Goal: Contribute content: Contribute content

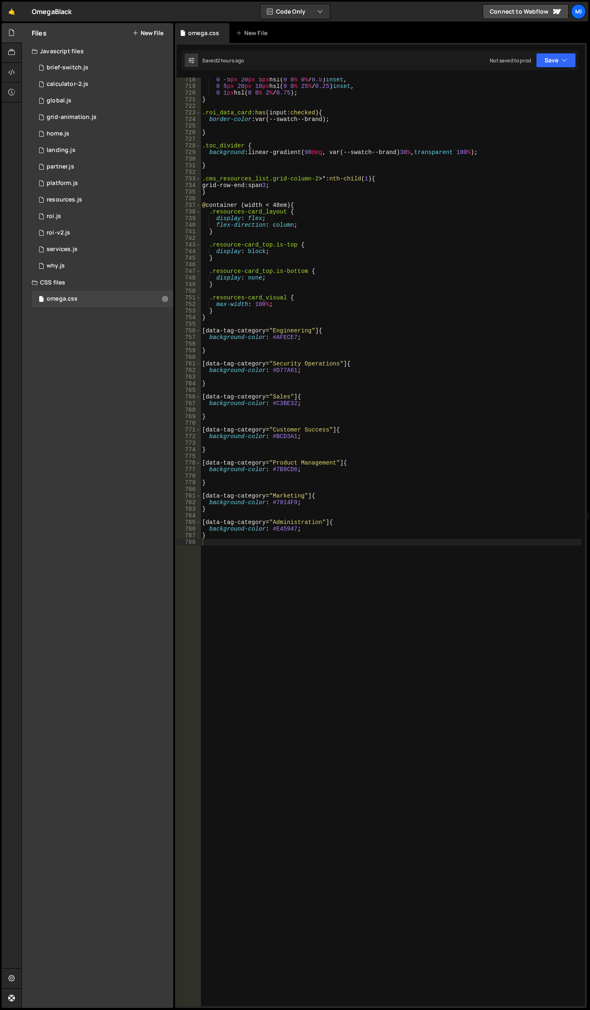
scroll to position [4803, 0]
click at [18, 15] on link "🤙" at bounding box center [12, 12] width 20 height 20
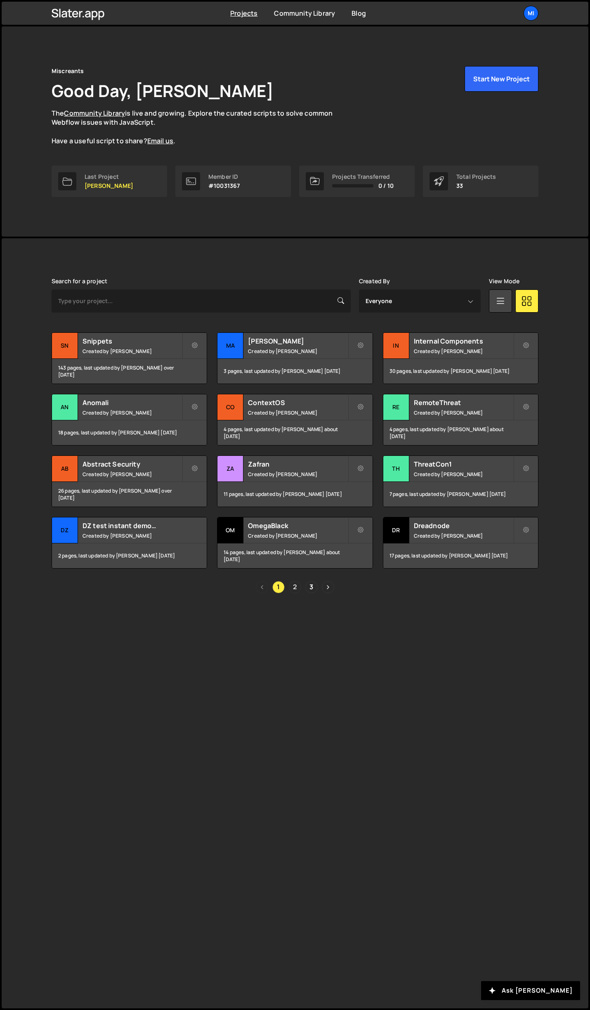
click at [297, 583] on link "2" at bounding box center [295, 587] width 12 height 12
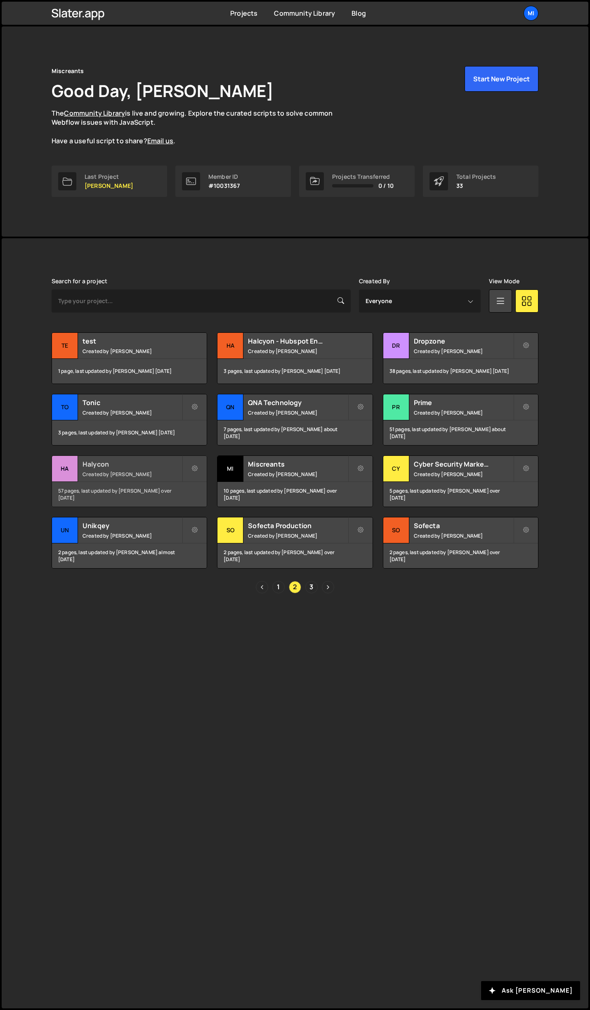
click at [156, 459] on div "Halycon Created by Jarek Kowalczyk" at bounding box center [129, 469] width 155 height 26
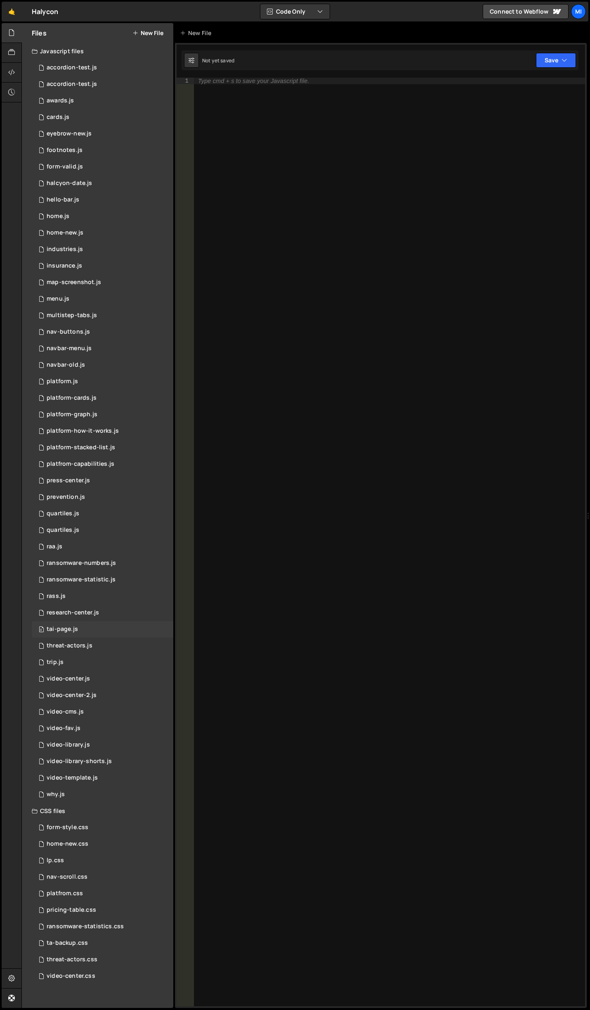
click at [76, 633] on div "0 tai-page.js 0" at bounding box center [103, 629] width 142 height 17
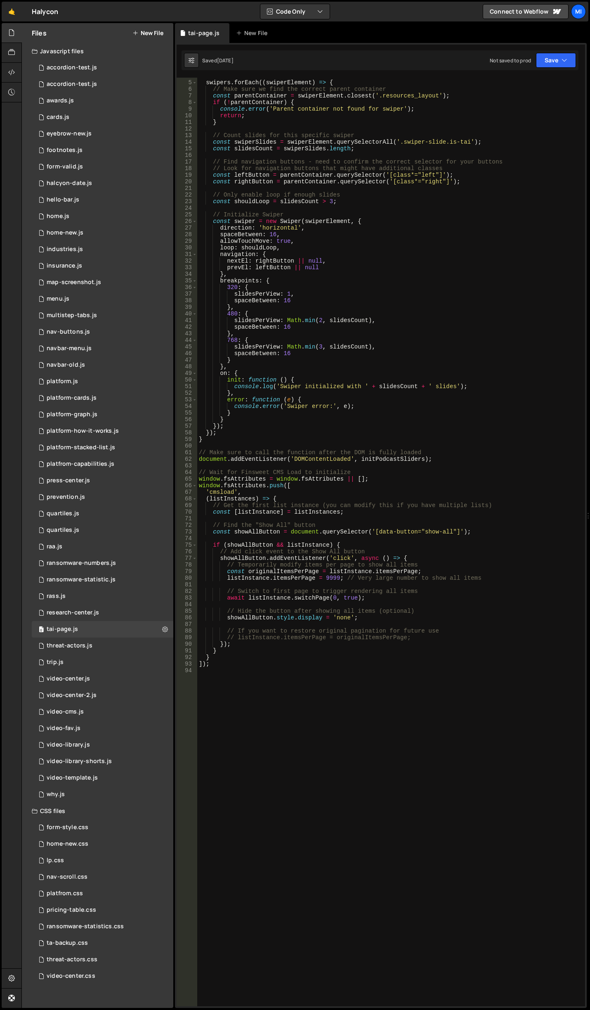
scroll to position [25, 0]
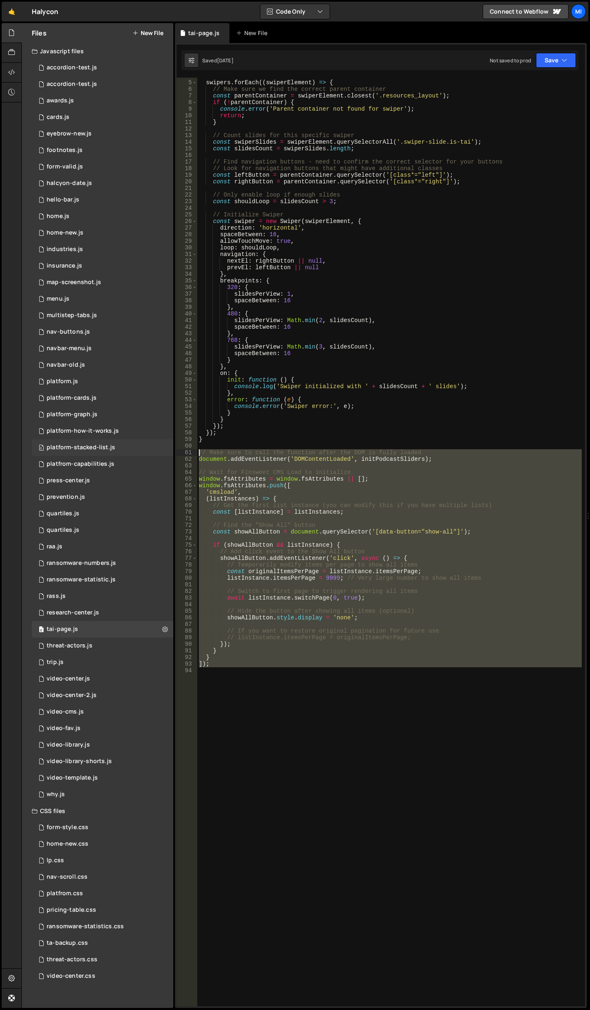
drag, startPoint x: 211, startPoint y: 678, endPoint x: 155, endPoint y: 449, distance: 235.3
click at [155, 449] on div "Files New File Javascript files 0 accordion-test.js 0 0 accordion-test.js 0 1 a…" at bounding box center [305, 515] width 569 height 985
type textarea "// Make sure to call the function after the DOM is fully loaded document.addEve…"
drag, startPoint x: 256, startPoint y: 678, endPoint x: 252, endPoint y: 678, distance: 4.1
click at [256, 678] on div "swipers . forEach (( swiperElement ) => { // Make sure we find the correct pare…" at bounding box center [389, 542] width 385 height 928
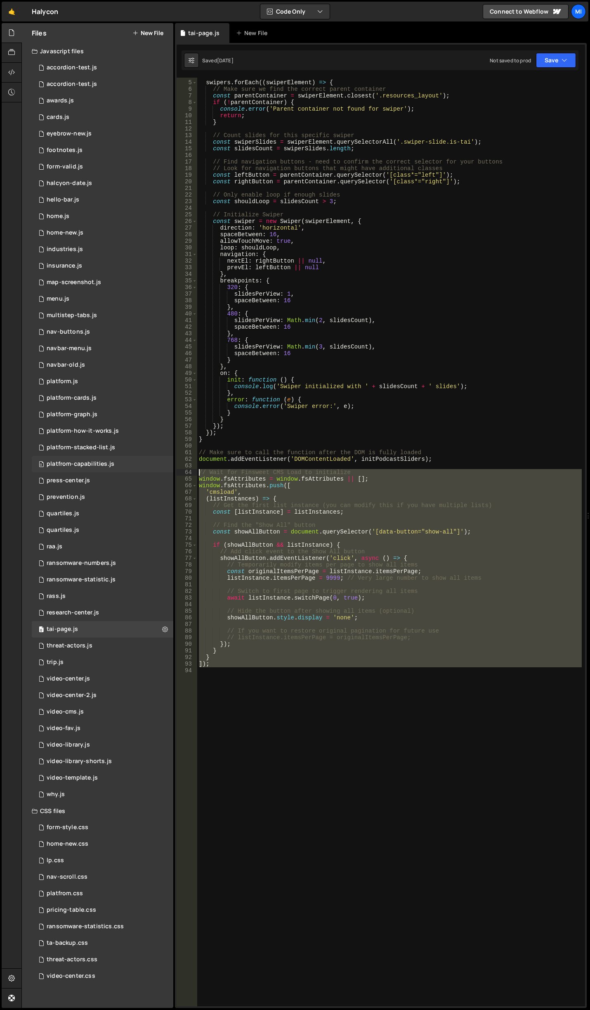
drag, startPoint x: 245, startPoint y: 679, endPoint x: 147, endPoint y: 471, distance: 230.3
click at [147, 471] on div "Files New File Javascript files 0 accordion-test.js 0 0 accordion-test.js 0 1 a…" at bounding box center [305, 515] width 569 height 985
type textarea "// Wait for Finsweet CMS Load to initialize window.fsAttributes = window.fsAttr…"
click at [302, 698] on div "swipers . forEach (( swiperElement ) => { // Make sure we find the correct pare…" at bounding box center [389, 542] width 385 height 928
drag, startPoint x: 258, startPoint y: 684, endPoint x: 151, endPoint y: 469, distance: 240.7
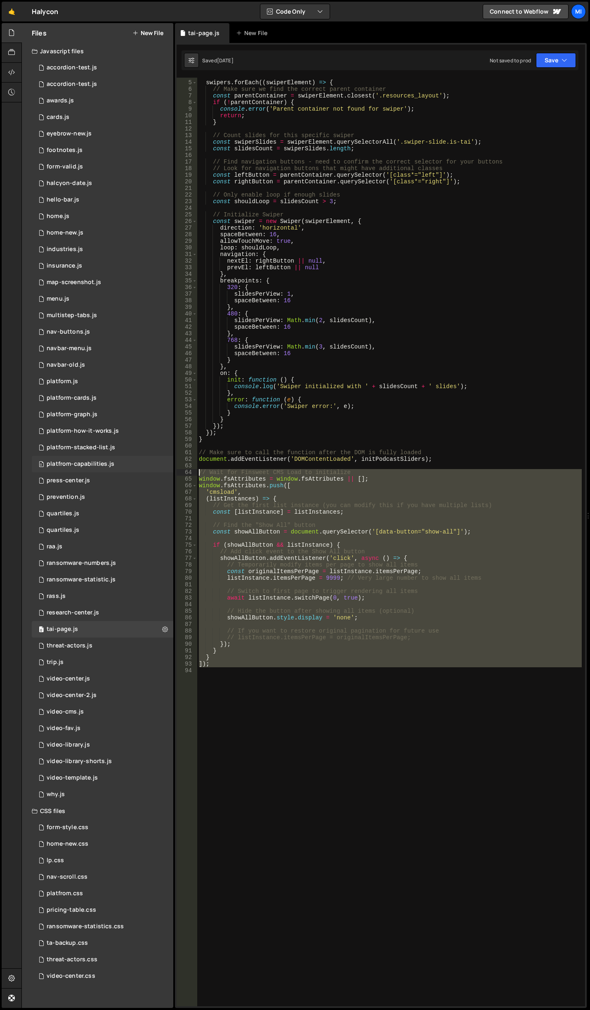
click at [151, 469] on div "Files New File Javascript files 0 accordion-test.js 0 0 accordion-test.js 0 1 a…" at bounding box center [305, 515] width 569 height 985
paste textarea "])"
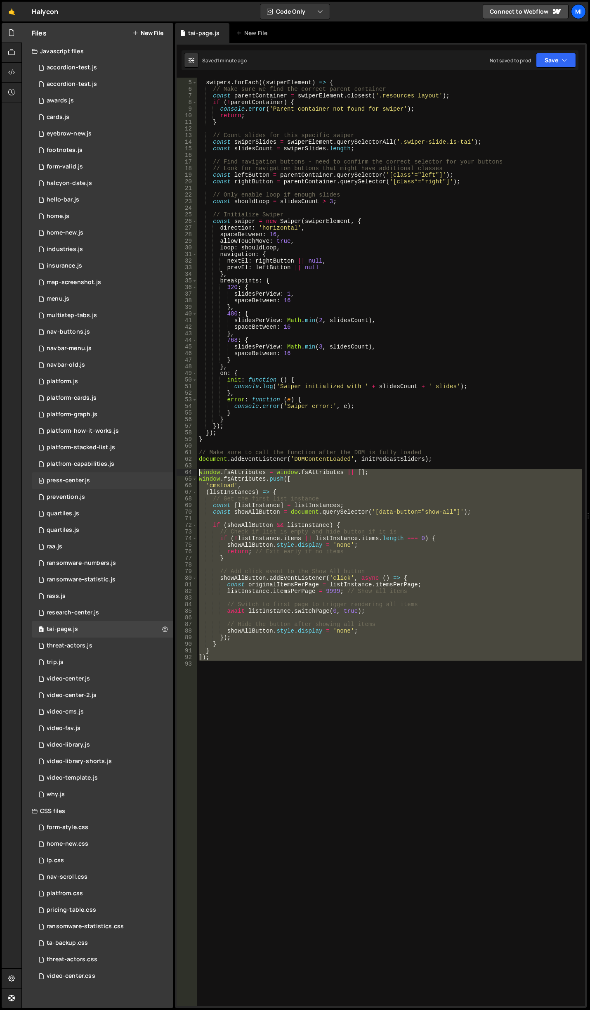
drag, startPoint x: 265, startPoint y: 681, endPoint x: 143, endPoint y: 473, distance: 241.3
click at [143, 473] on div "Files New File Javascript files 0 accordion-test.js 0 0 accordion-test.js 0 1 a…" at bounding box center [305, 515] width 569 height 985
paste textarea "]);"
type textarea "]);"
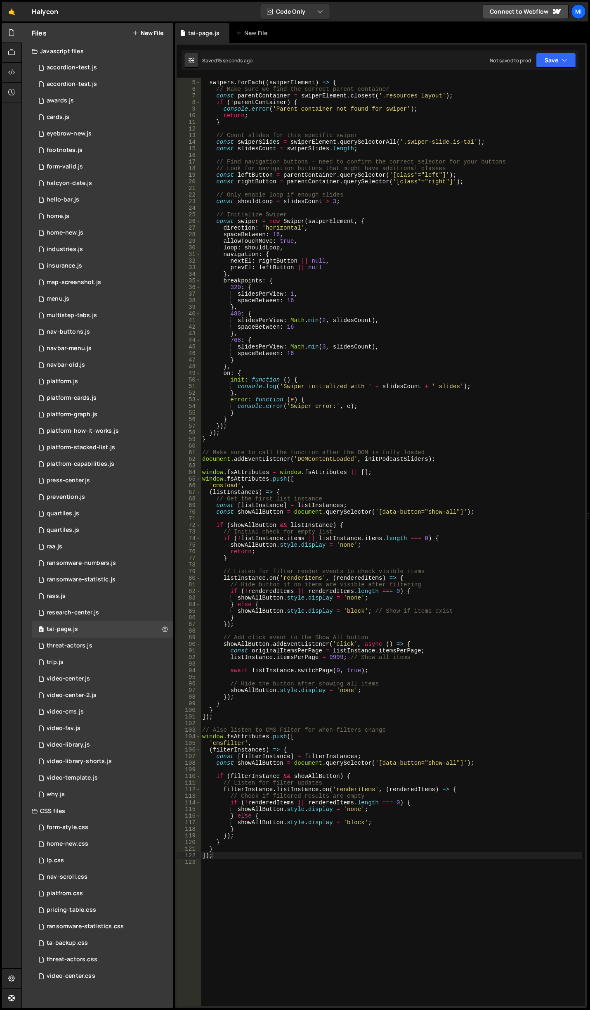
click at [238, 869] on div "swipers . forEach (( swiperElement ) => { // Make sure we find the correct pare…" at bounding box center [391, 544] width 381 height 942
type textarea "]);"
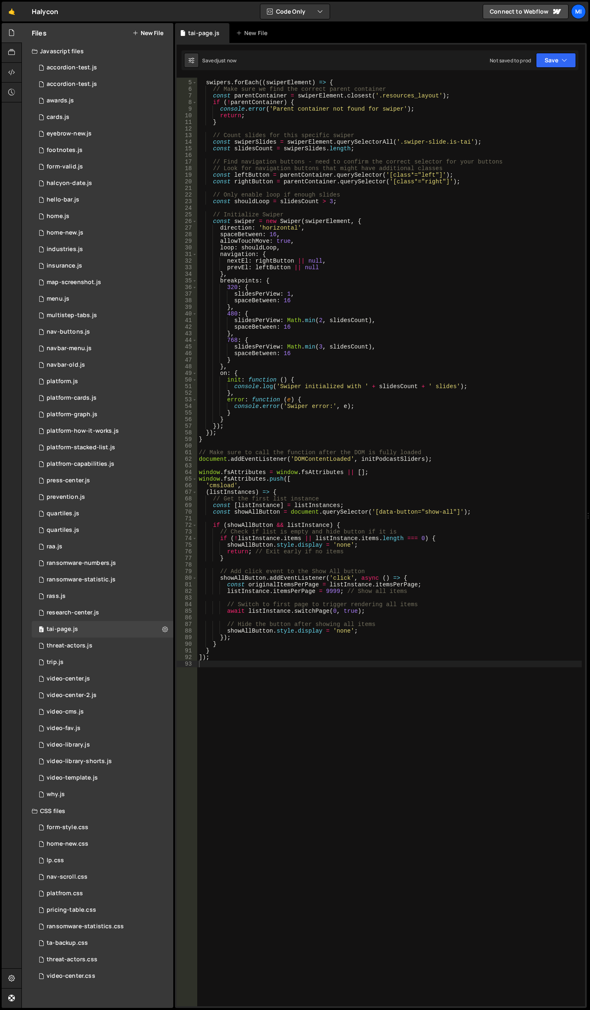
click at [406, 666] on div "swipers . forEach (( swiperElement ) => { // Make sure we find the correct pare…" at bounding box center [389, 544] width 385 height 942
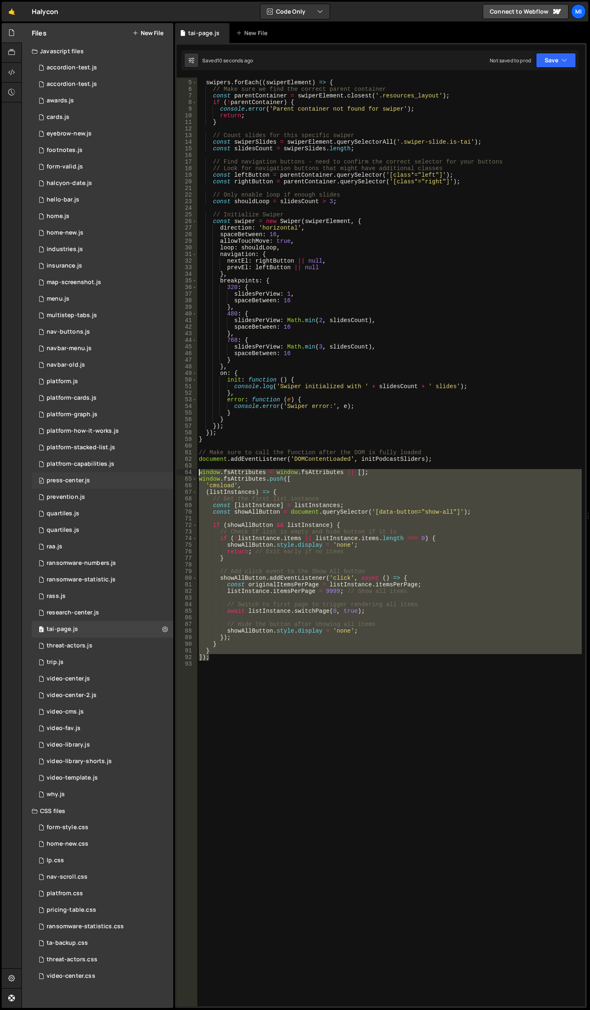
drag, startPoint x: 230, startPoint y: 659, endPoint x: 163, endPoint y: 473, distance: 198.1
click at [163, 473] on div "Files New File Javascript files 0 accordion-test.js 0 0 accordion-test.js 0 1 a…" at bounding box center [305, 515] width 569 height 985
paste textarea "document.addEventListener('DOMContentLoaded', initPodcastSliders);"
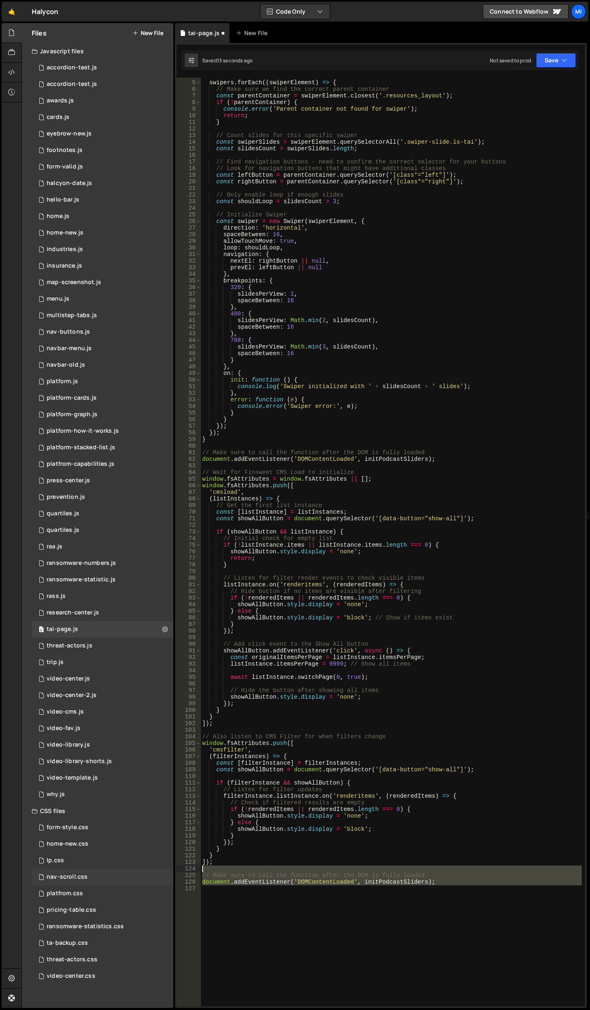
drag, startPoint x: 374, startPoint y: 895, endPoint x: 135, endPoint y: 871, distance: 240.2
click at [135, 871] on div "Files New File Javascript files 0 accordion-test.js 0 0 accordion-test.js 0 1 a…" at bounding box center [305, 515] width 569 height 985
type textarea "// Make sure to call the function after the DOM is fully loaded"
